Goal: Information Seeking & Learning: Learn about a topic

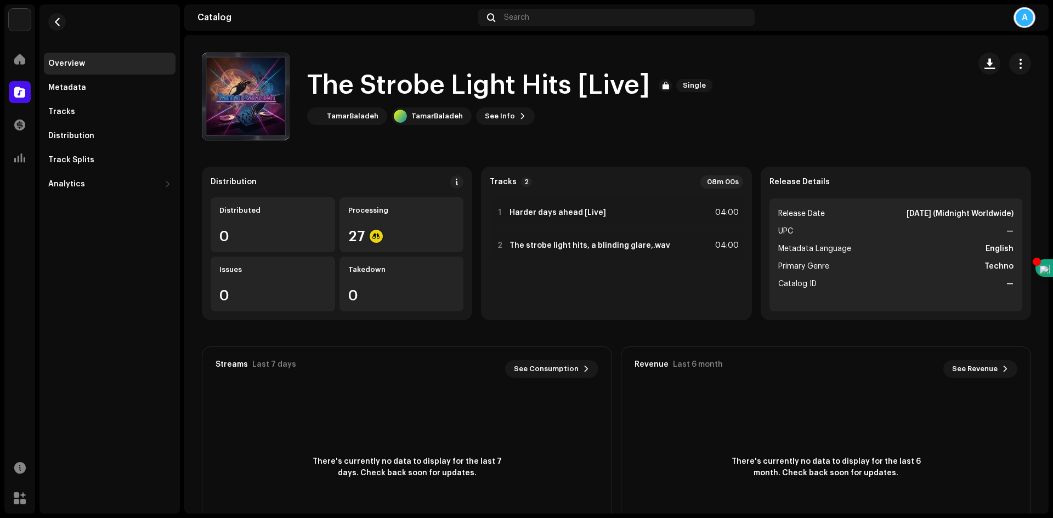
click at [66, 68] on div "Overview" at bounding box center [110, 64] width 132 height 22
click at [14, 63] on span at bounding box center [19, 59] width 11 height 9
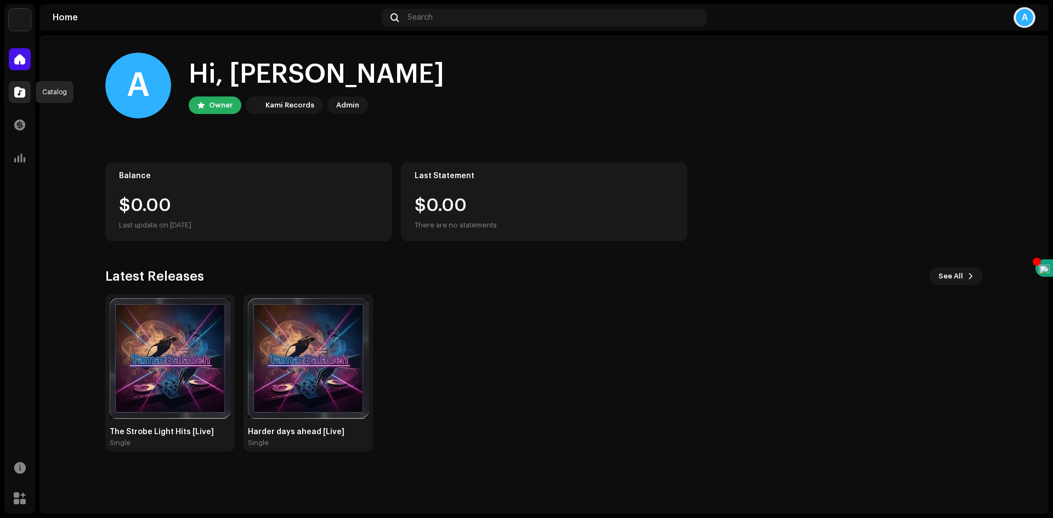
click at [20, 92] on span at bounding box center [19, 92] width 11 height 9
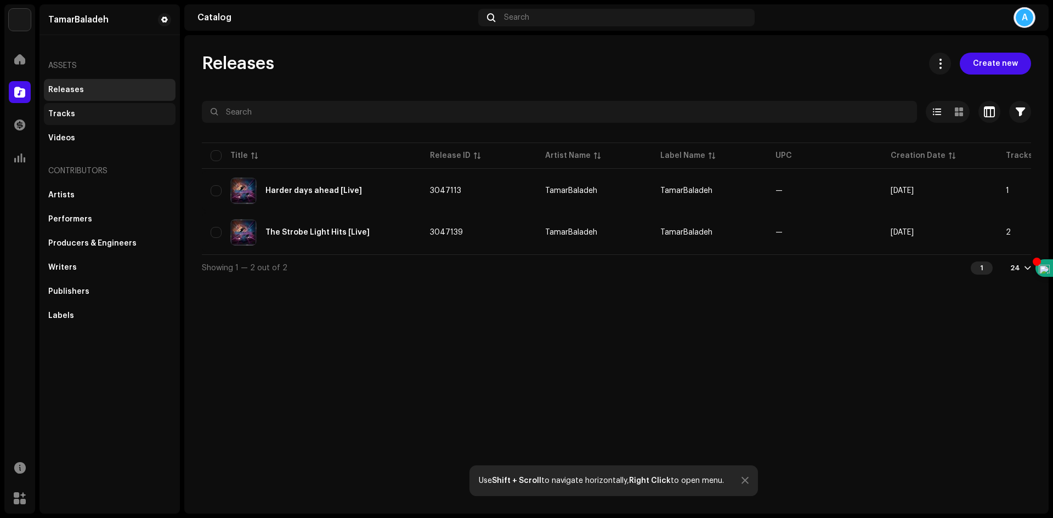
click at [70, 115] on div "Tracks" at bounding box center [61, 114] width 27 height 9
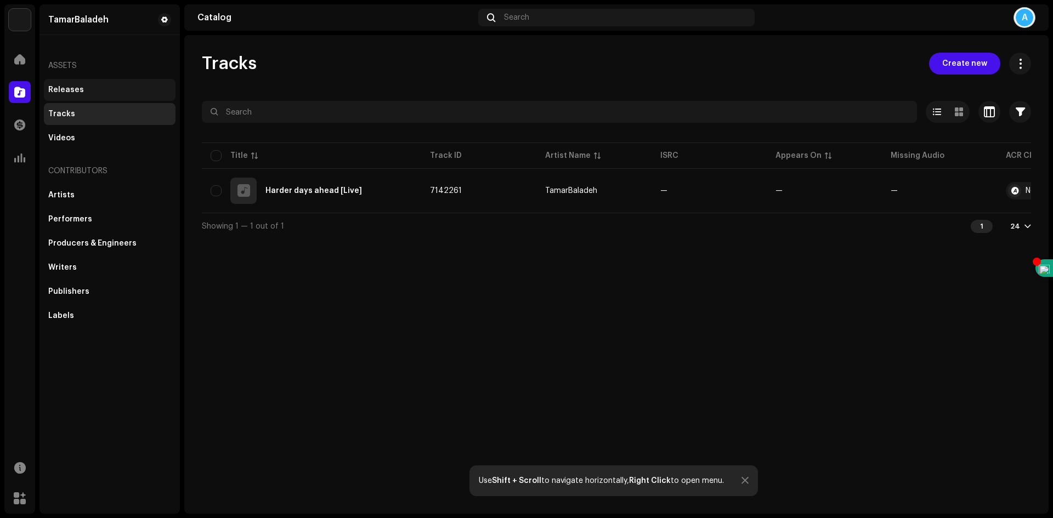
click at [84, 97] on div "Releases" at bounding box center [110, 90] width 132 height 22
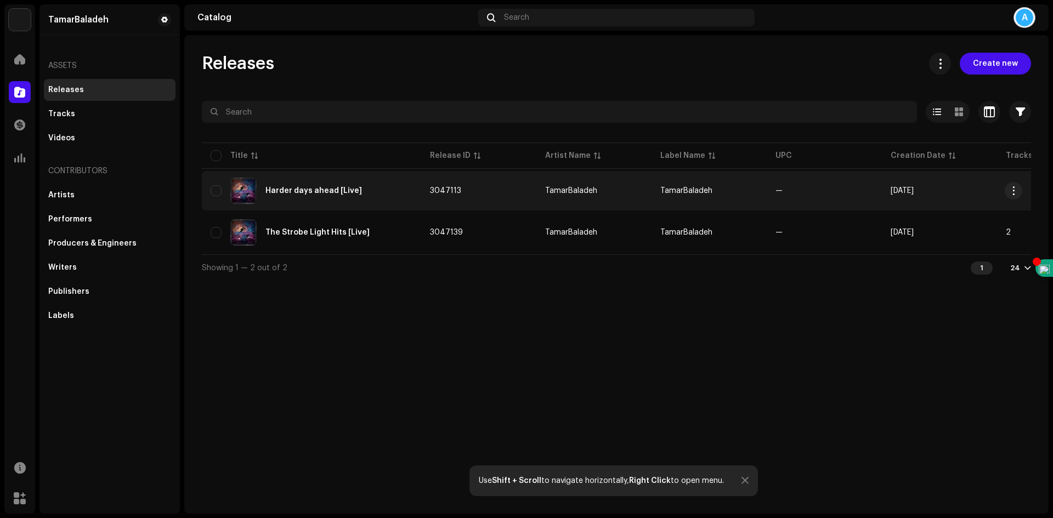
click at [319, 192] on div "Harder days ahead [Live]" at bounding box center [313, 191] width 97 height 8
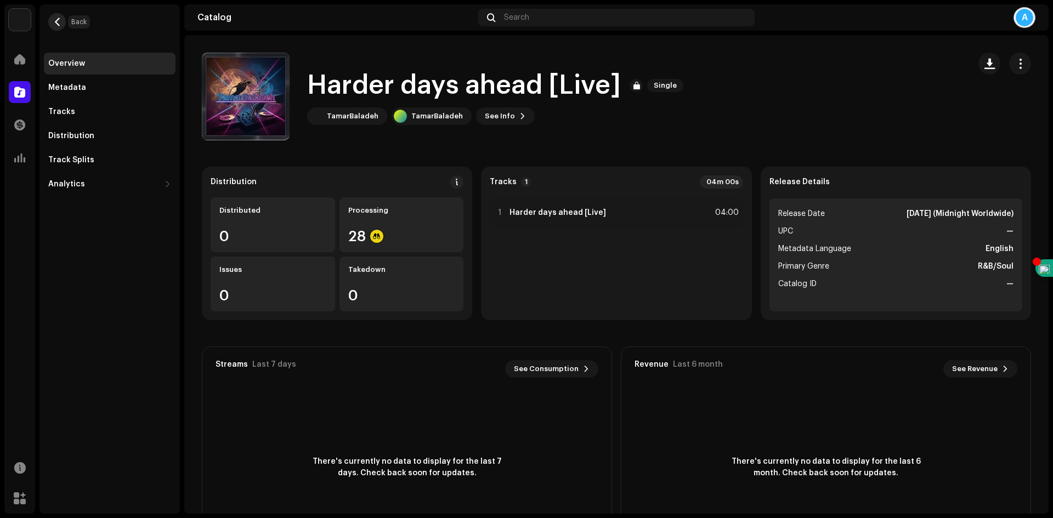
click at [56, 15] on button "button" at bounding box center [57, 22] width 18 height 18
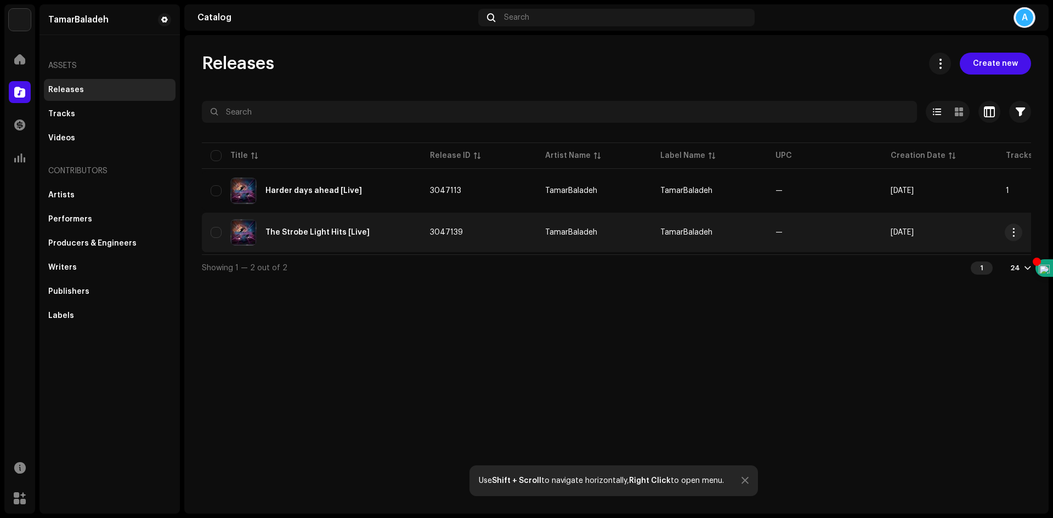
click at [319, 229] on div "The Strobe Light Hits [Live]" at bounding box center [317, 233] width 104 height 8
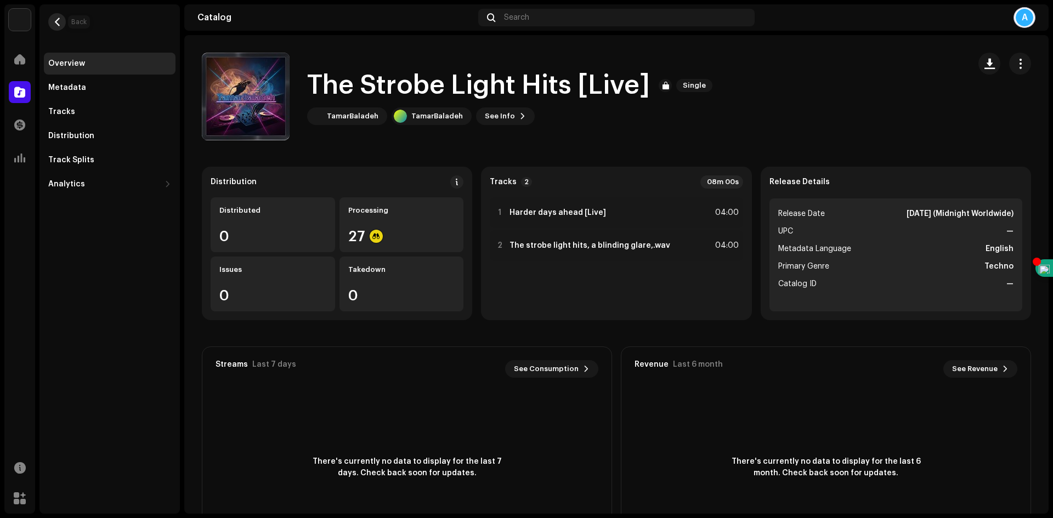
click at [64, 21] on button "button" at bounding box center [57, 22] width 18 height 18
